Goal: Check status

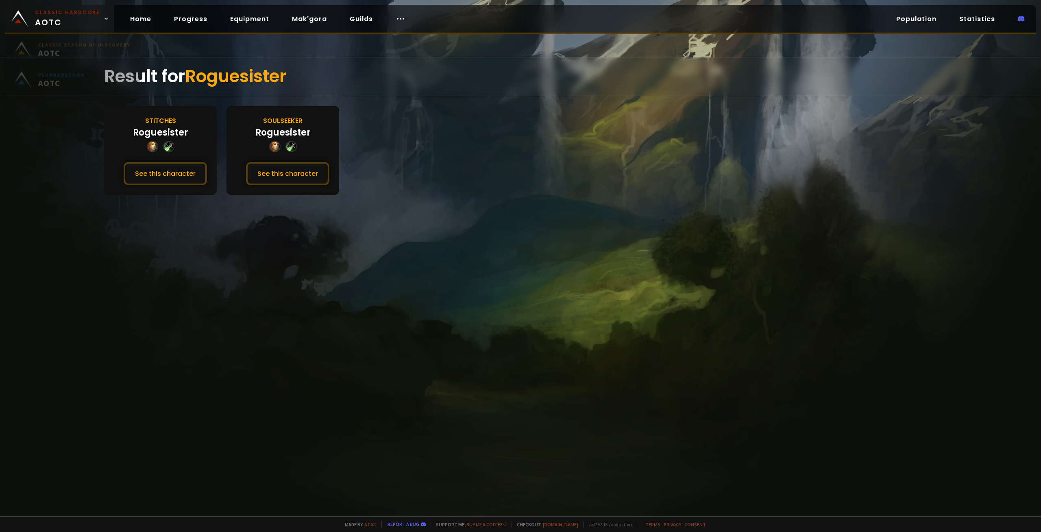
click at [56, 24] on span "Classic Hardcore AOTC" at bounding box center [67, 19] width 65 height 20
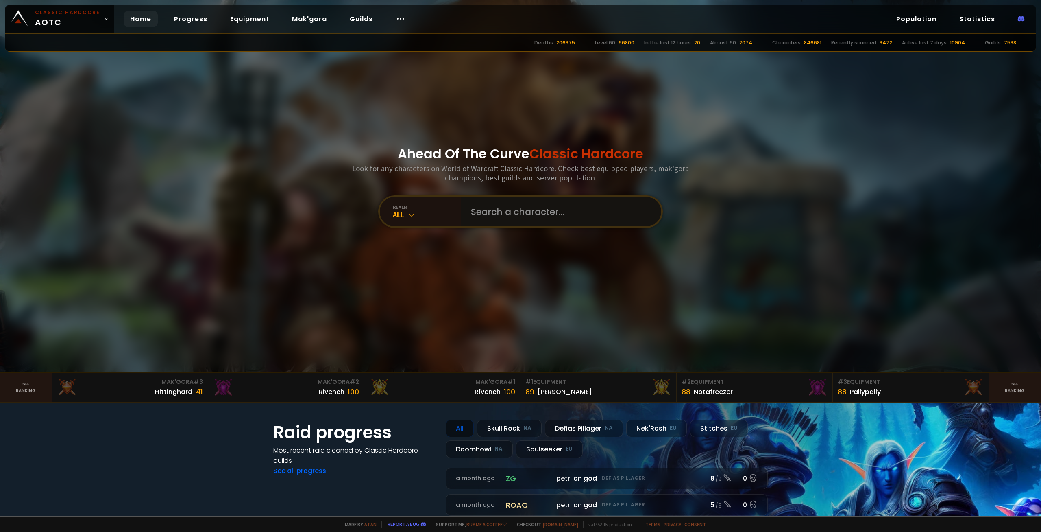
click at [528, 209] on input "text" at bounding box center [559, 211] width 186 height 29
paste input "lillithor"
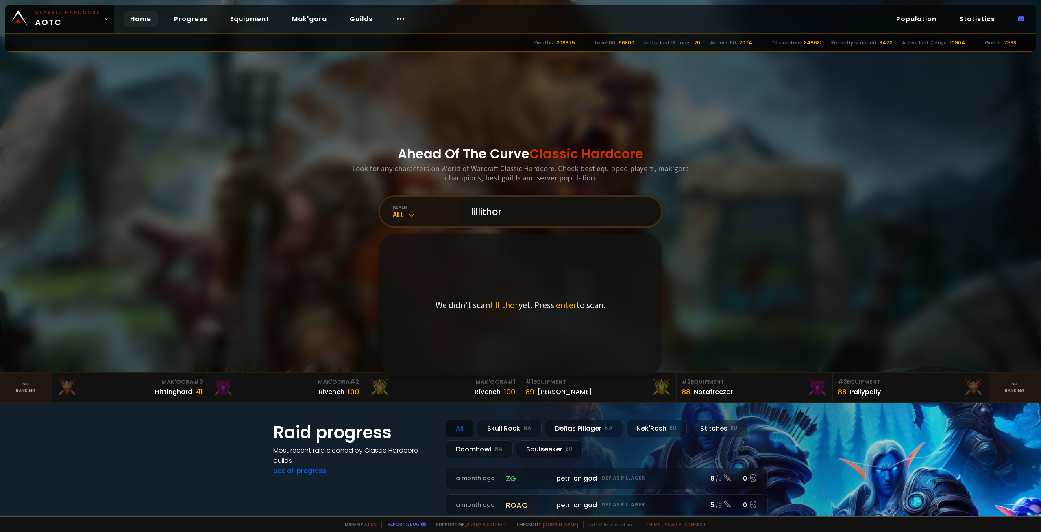
click at [480, 214] on input "lillithor" at bounding box center [559, 211] width 186 height 29
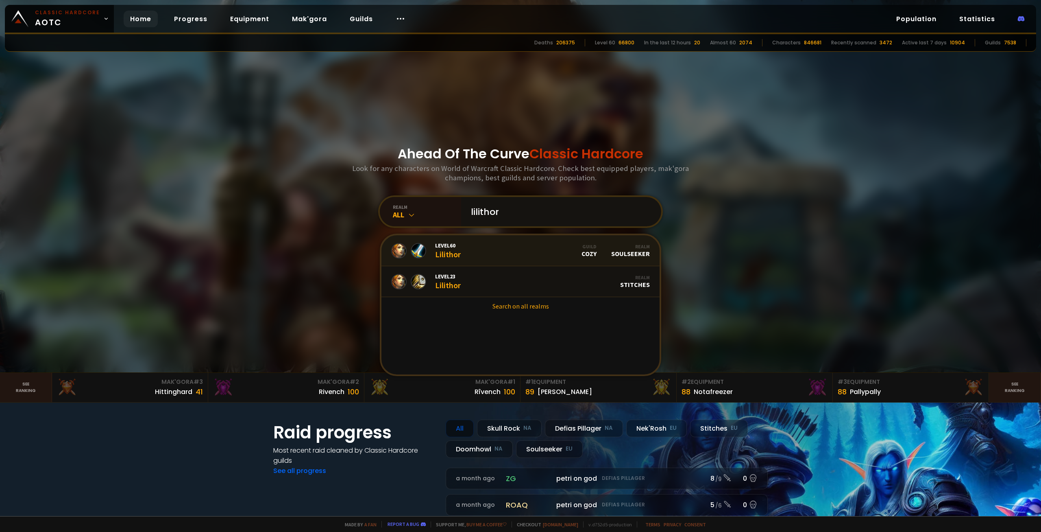
type input "lilithor"
click at [535, 252] on link "Level 60 Lilithor Guild Cozy Realm Soulseeker" at bounding box center [521, 250] width 278 height 31
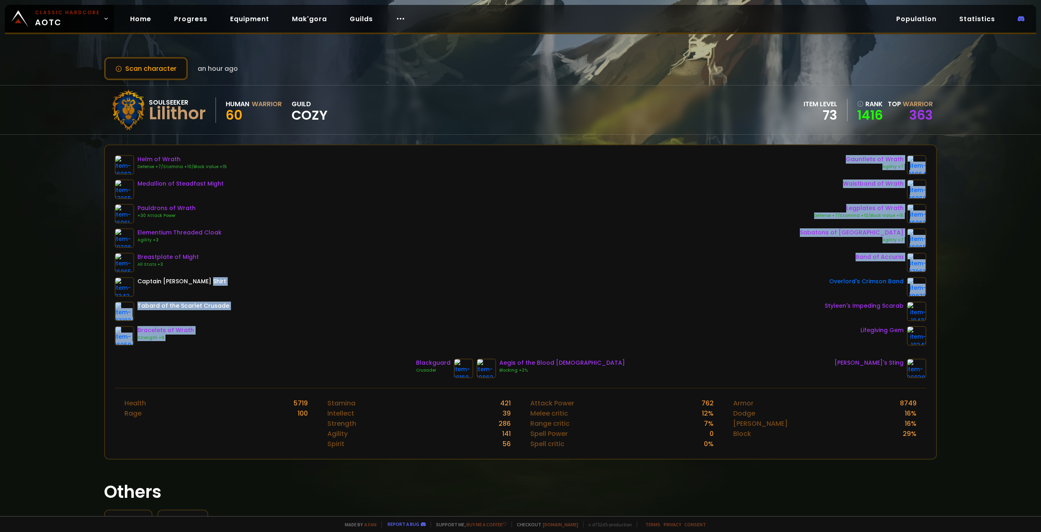
drag, startPoint x: 521, startPoint y: 278, endPoint x: 524, endPoint y: 282, distance: 5.5
click at [524, 282] on div "Helm of Wrath Defense +7/Stamina +10/Block Value +15 Medallion of Steadfast Mig…" at bounding box center [521, 250] width 812 height 190
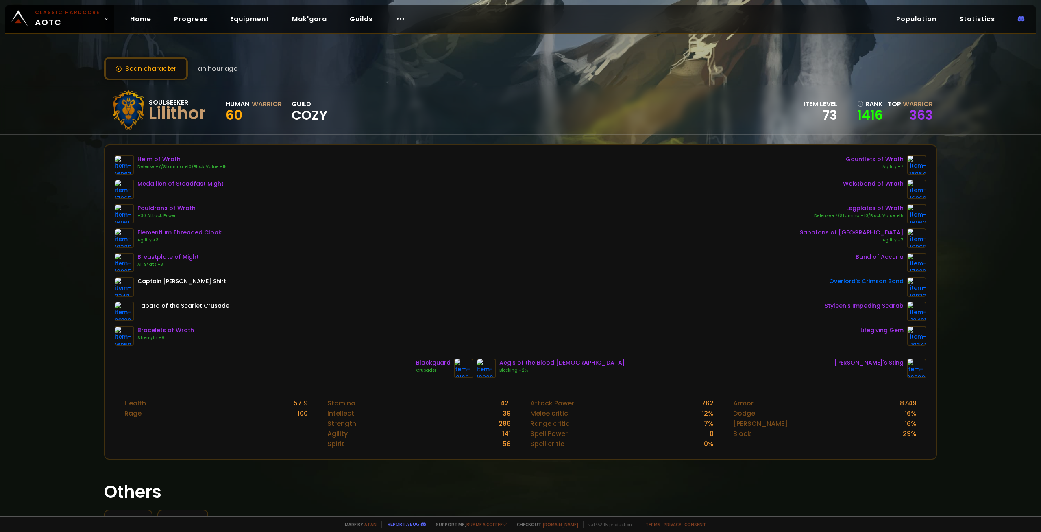
click at [525, 282] on div "Helm of Wrath Defense +7/Stamina +10/Block Value +15 Medallion of Steadfast Mig…" at bounding box center [521, 250] width 812 height 190
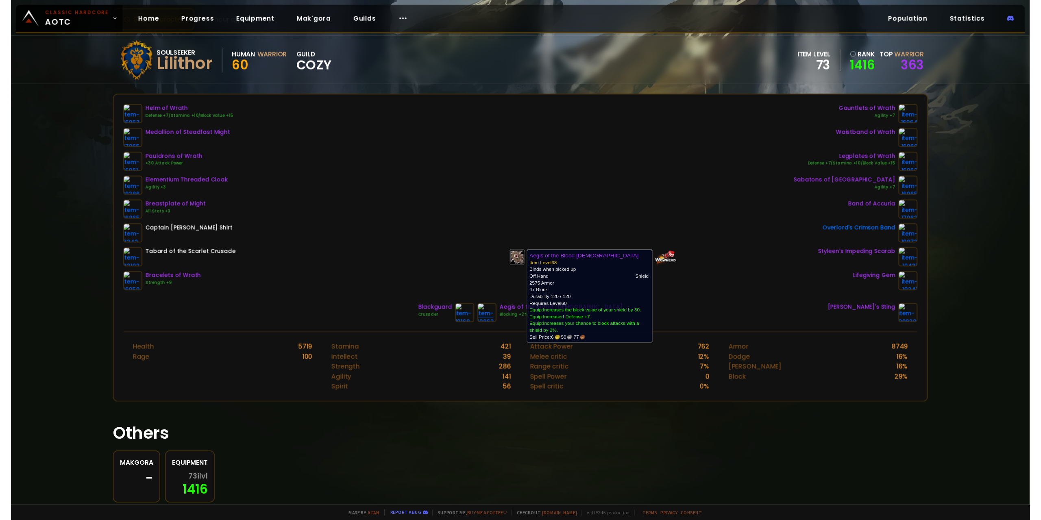
scroll to position [56, 0]
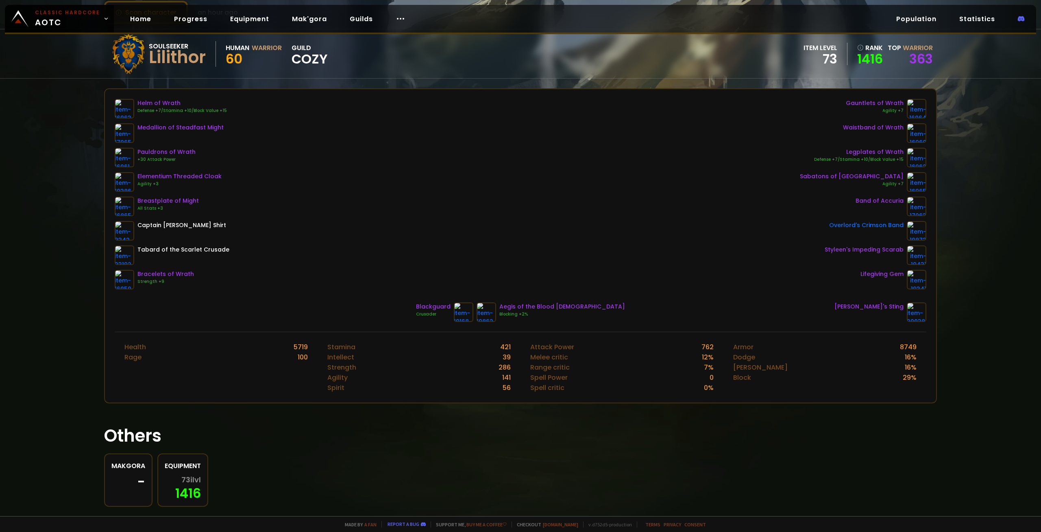
click at [649, 240] on div "Helm of Wrath Defense +7/Stamina +10/Block Value +15 Medallion of Steadfast Mig…" at bounding box center [521, 194] width 812 height 190
